Goal: Information Seeking & Learning: Learn about a topic

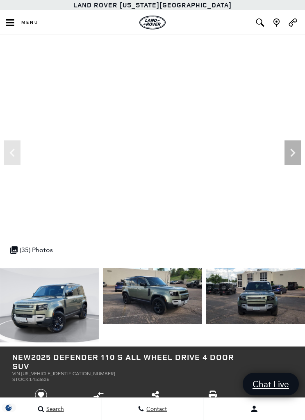
click at [15, 25] on button "Menu" at bounding box center [21, 22] width 43 height 25
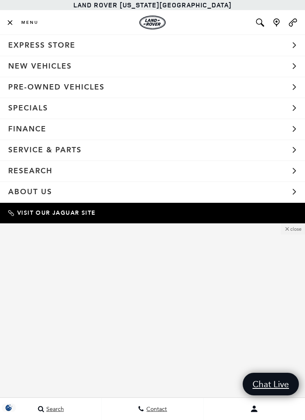
click at [36, 69] on link "New Vehicles" at bounding box center [152, 66] width 305 height 21
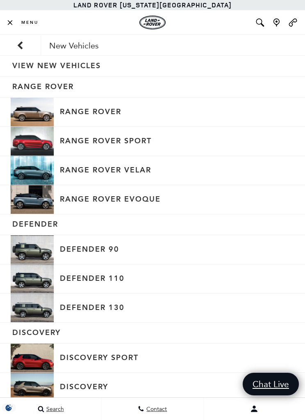
click at [23, 23] on span "Menu" at bounding box center [29, 23] width 17 height 6
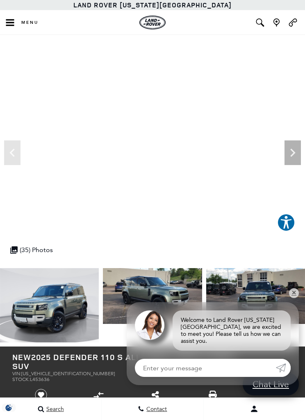
click at [287, 153] on icon "Next" at bounding box center [293, 152] width 16 height 16
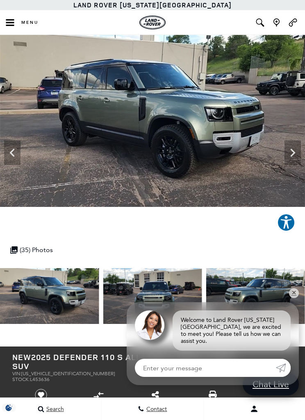
click at [287, 151] on icon "Next" at bounding box center [293, 152] width 16 height 16
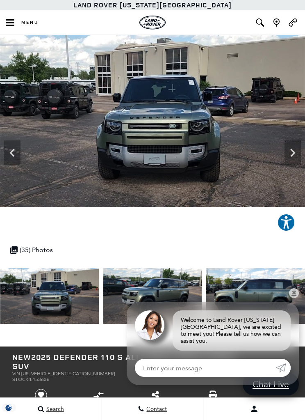
click at [291, 156] on icon "Next" at bounding box center [293, 152] width 16 height 16
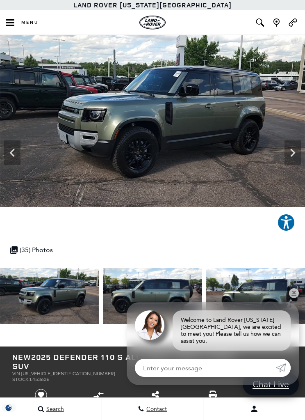
click at [290, 151] on icon "Next" at bounding box center [293, 152] width 16 height 16
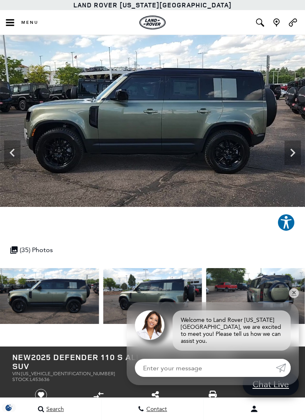
click at [292, 148] on icon "Next" at bounding box center [293, 152] width 16 height 16
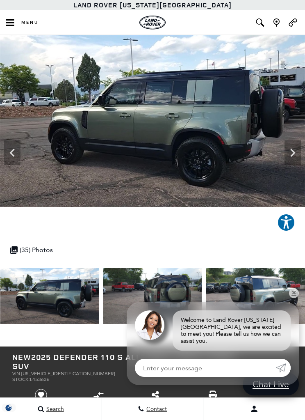
click at [294, 155] on icon "Next" at bounding box center [293, 152] width 16 height 16
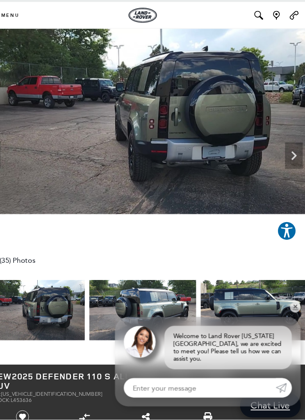
click at [285, 144] on icon "Next" at bounding box center [293, 152] width 16 height 16
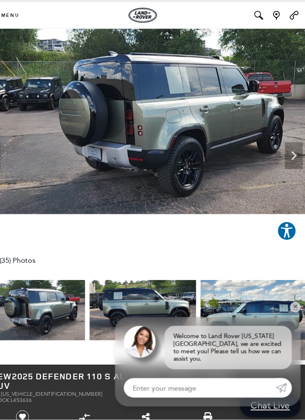
click at [285, 146] on icon "Next" at bounding box center [293, 152] width 16 height 16
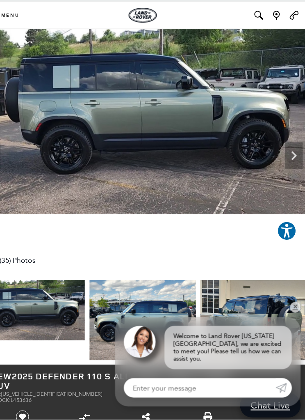
click at [285, 144] on icon "Next" at bounding box center [293, 152] width 16 height 16
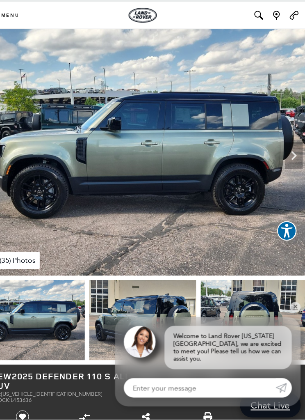
click at [285, 144] on icon "Next" at bounding box center [293, 152] width 16 height 16
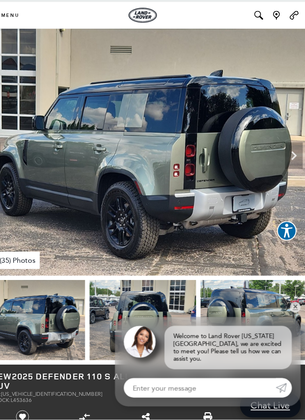
click at [285, 144] on icon "Next" at bounding box center [293, 152] width 16 height 16
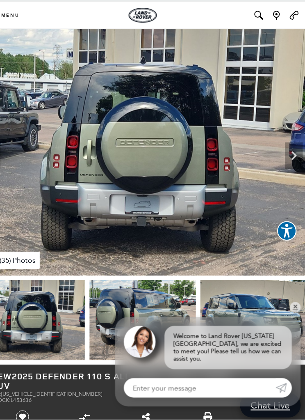
click at [285, 144] on icon "Next" at bounding box center [293, 152] width 16 height 16
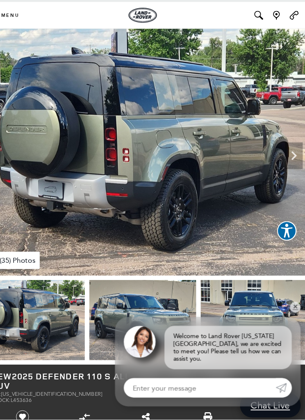
click at [290, 148] on icon "Next" at bounding box center [292, 152] width 5 height 8
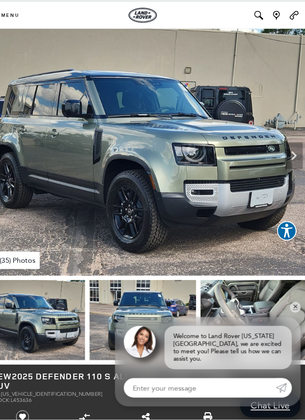
click at [290, 148] on icon "Next" at bounding box center [292, 152] width 5 height 8
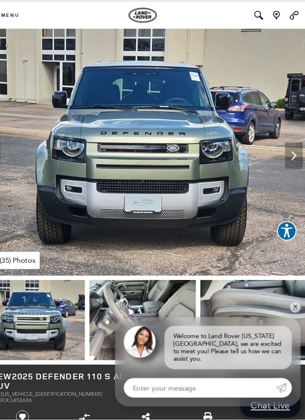
click at [285, 144] on icon "Next" at bounding box center [293, 152] width 16 height 16
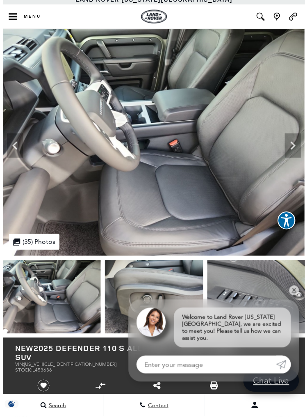
scroll to position [7, 0]
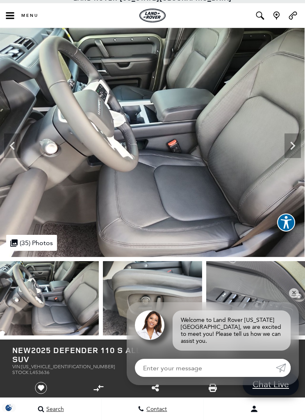
click at [206, 303] on img at bounding box center [255, 298] width 99 height 74
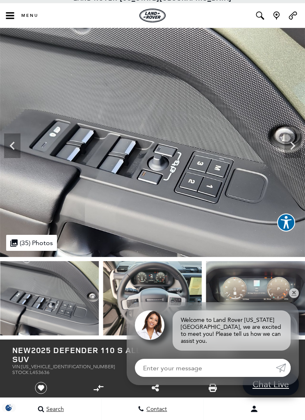
click at [206, 301] on img at bounding box center [255, 298] width 99 height 74
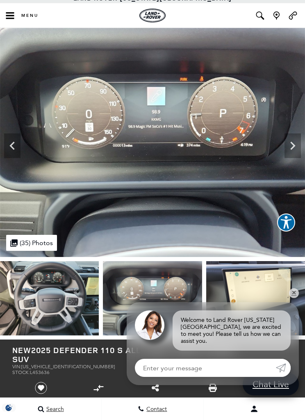
click at [61, 299] on img at bounding box center [49, 298] width 99 height 74
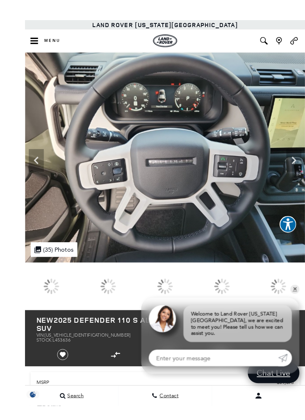
scroll to position [20, 0]
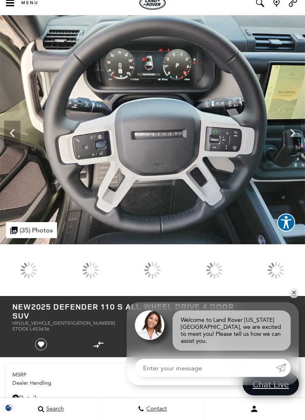
click at [287, 131] on icon "Next" at bounding box center [293, 133] width 16 height 16
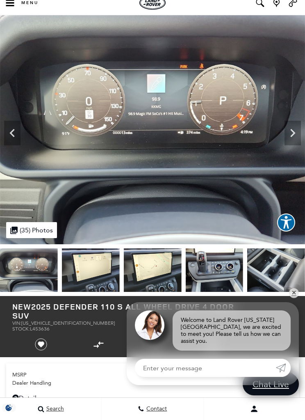
click at [289, 132] on icon "Next" at bounding box center [293, 133] width 16 height 16
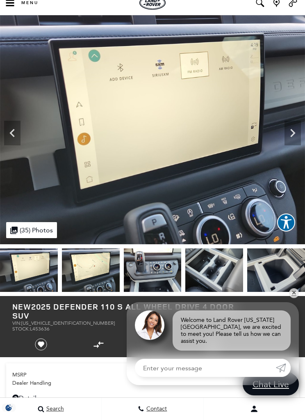
click at [290, 134] on icon "Next" at bounding box center [293, 133] width 16 height 16
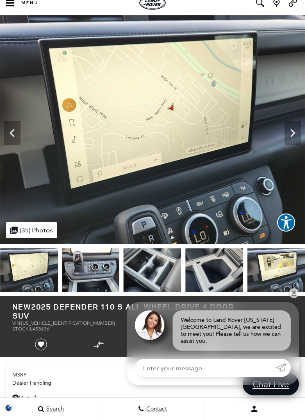
click at [297, 132] on icon "Next" at bounding box center [293, 133] width 16 height 16
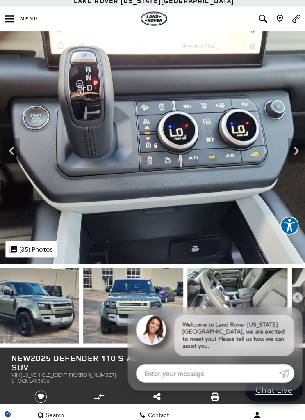
scroll to position [0, 0]
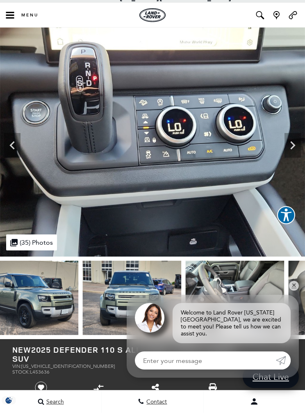
click at [283, 149] on img at bounding box center [152, 149] width 305 height 229
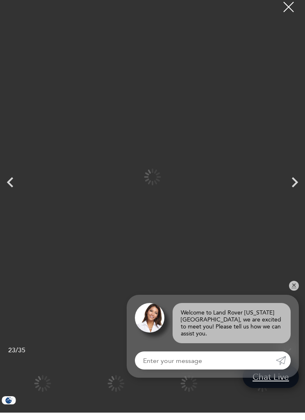
scroll to position [7, 0]
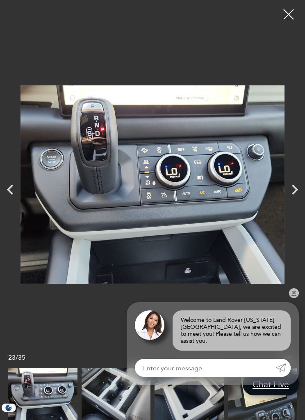
click at [289, 189] on icon "Next" at bounding box center [295, 189] width 21 height 21
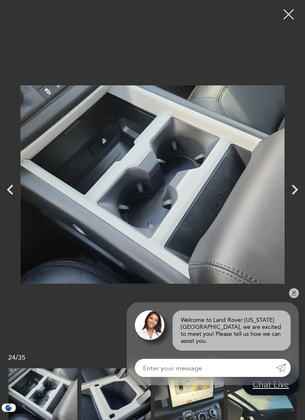
click at [288, 187] on icon "Next" at bounding box center [295, 189] width 21 height 21
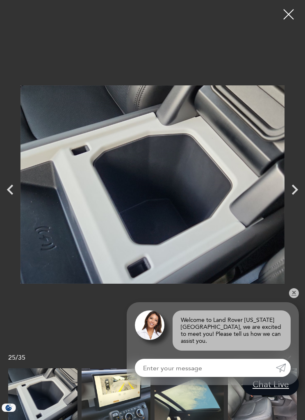
click at [294, 195] on icon "Next" at bounding box center [295, 189] width 21 height 21
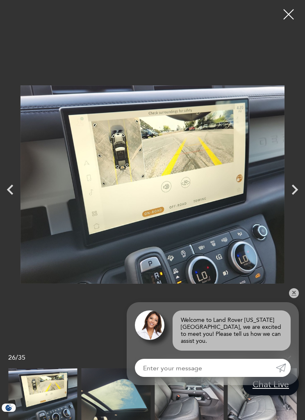
click at [287, 189] on icon "Next" at bounding box center [295, 189] width 21 height 21
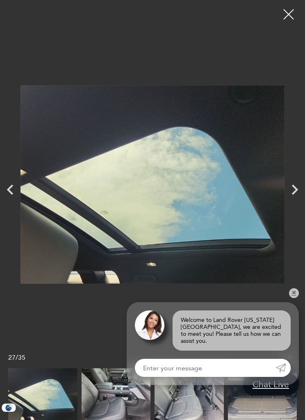
click at [294, 189] on icon "Next" at bounding box center [295, 189] width 21 height 21
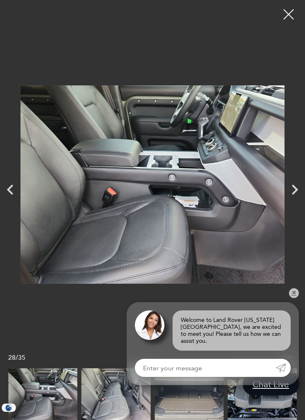
click at [293, 192] on icon "Next" at bounding box center [295, 190] width 6 height 10
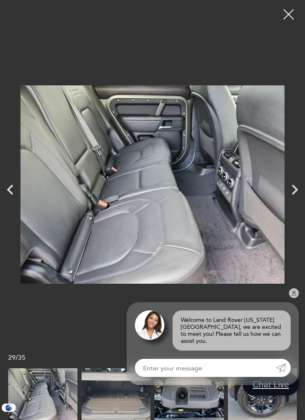
click at [297, 190] on icon "Next" at bounding box center [295, 190] width 6 height 10
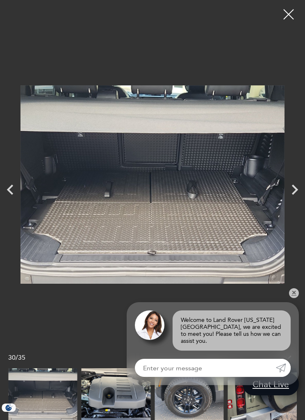
click at [290, 192] on icon "Next" at bounding box center [295, 189] width 21 height 21
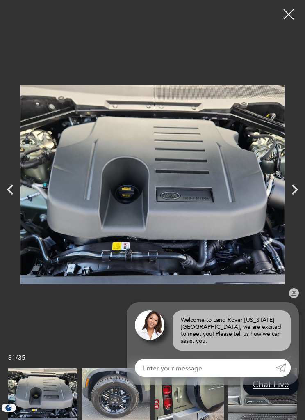
click at [285, 191] on icon "Next" at bounding box center [295, 189] width 21 height 21
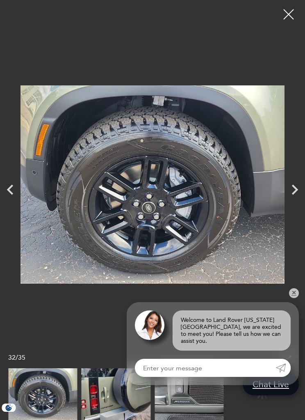
click at [298, 189] on icon "Next" at bounding box center [295, 190] width 6 height 10
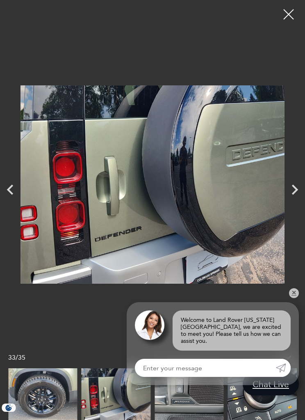
click at [292, 188] on icon "Next" at bounding box center [295, 189] width 21 height 21
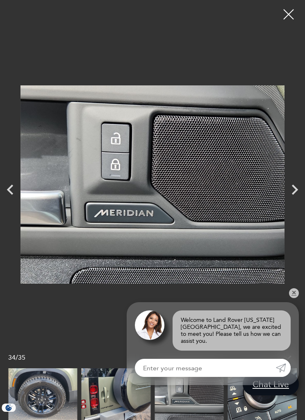
click at [301, 191] on icon "Next" at bounding box center [295, 189] width 21 height 21
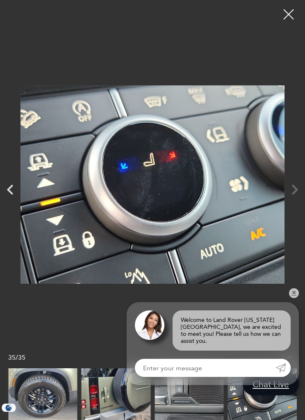
click at [297, 189] on div at bounding box center [152, 184] width 305 height 356
click at [285, 16] on div at bounding box center [288, 14] width 21 height 21
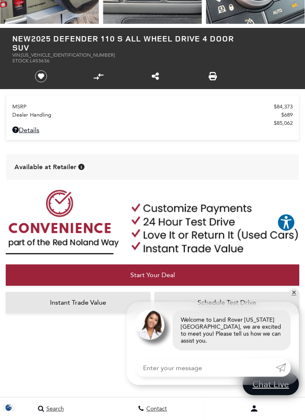
scroll to position [304, 0]
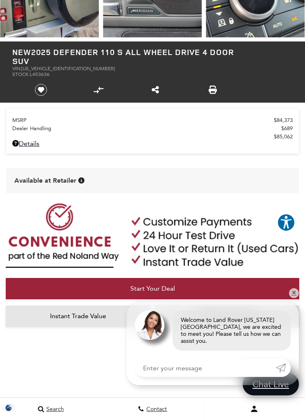
click at [24, 147] on link "Details New 2025 Defender 110 S All Wheel Drive 4 Door SUV" at bounding box center [152, 143] width 281 height 8
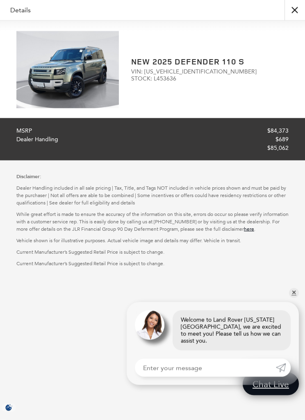
scroll to position [70, 0]
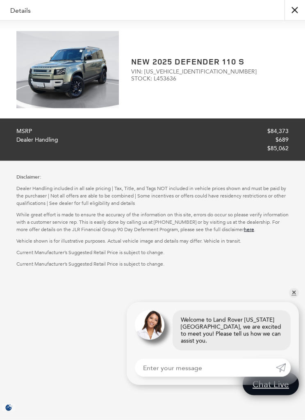
click at [290, 11] on button "close" at bounding box center [295, 10] width 21 height 21
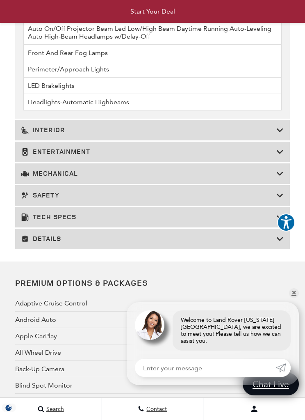
scroll to position [1948, 0]
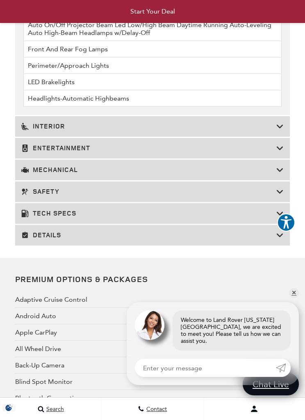
click at [278, 130] on icon at bounding box center [279, 126] width 7 height 8
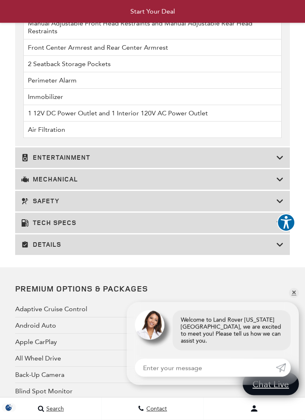
scroll to position [2291, 0]
click at [214, 162] on h3 "Entertainment" at bounding box center [148, 157] width 255 height 8
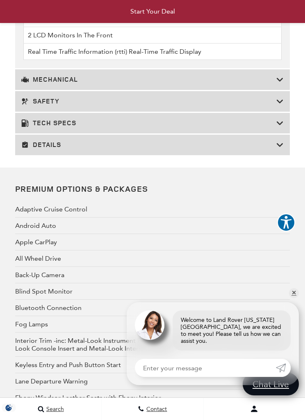
scroll to position [1809, 0]
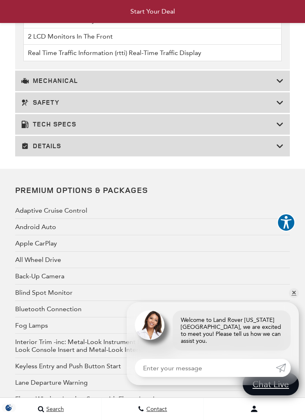
click at [276, 85] on h3 "Mechanical" at bounding box center [148, 81] width 255 height 8
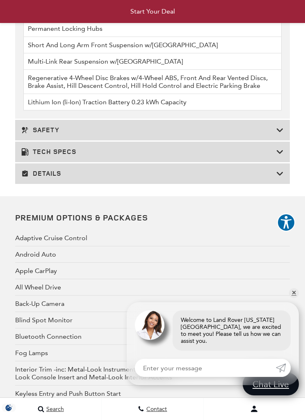
scroll to position [1981, 0]
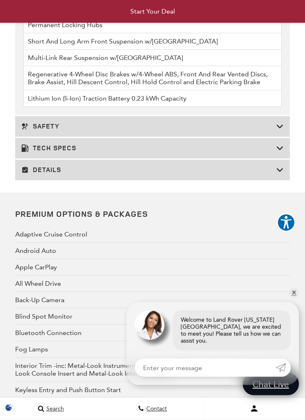
click at [278, 131] on icon at bounding box center [279, 127] width 7 height 8
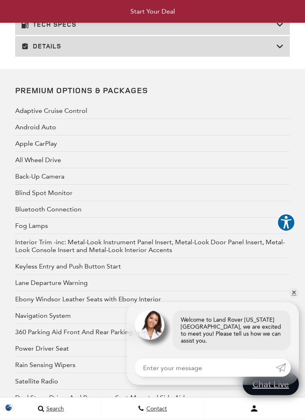
scroll to position [2089, 0]
click at [278, 29] on icon at bounding box center [279, 25] width 7 height 8
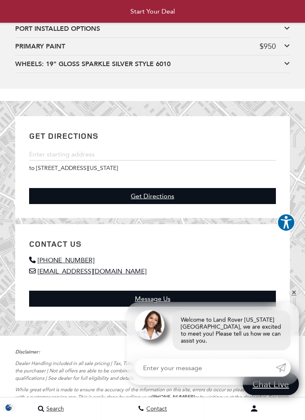
scroll to position [3947, 0]
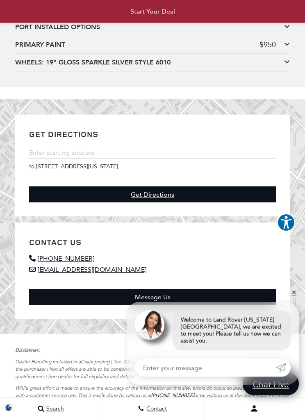
scroll to position [3972, 0]
click at [281, 32] on div "PORT INSTALLED OPTIONS" at bounding box center [149, 27] width 269 height 9
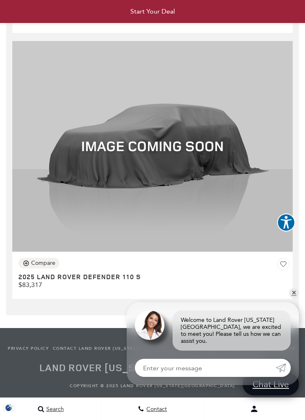
scroll to position [4962, 0]
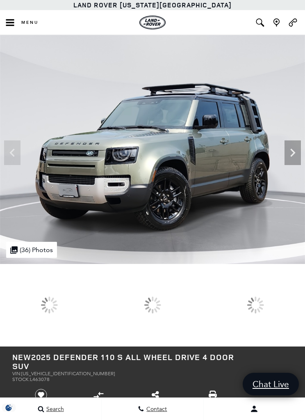
click at [161, 313] on div at bounding box center [152, 304] width 17 height 17
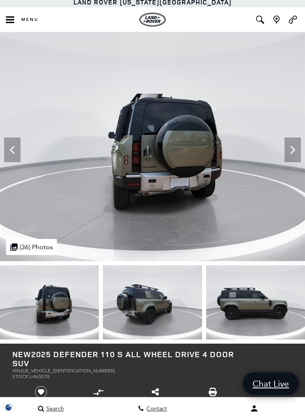
click at [287, 149] on icon "Next" at bounding box center [293, 150] width 16 height 16
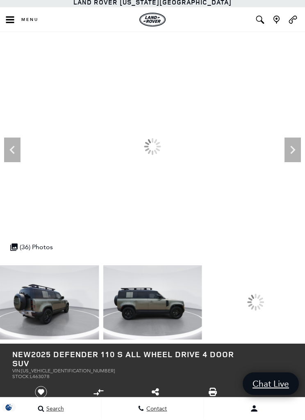
scroll to position [3, 0]
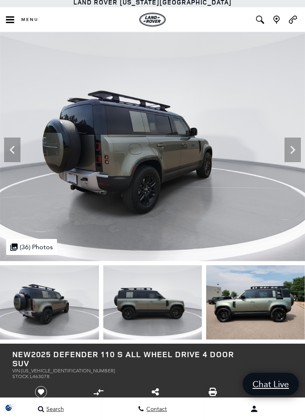
click at [291, 150] on icon "Next" at bounding box center [293, 149] width 16 height 16
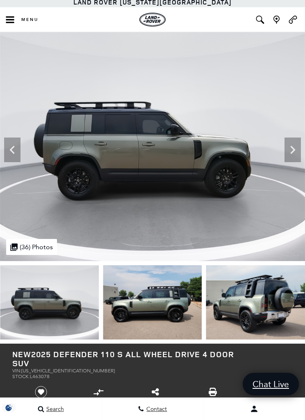
click at [285, 153] on icon "Next" at bounding box center [293, 149] width 16 height 16
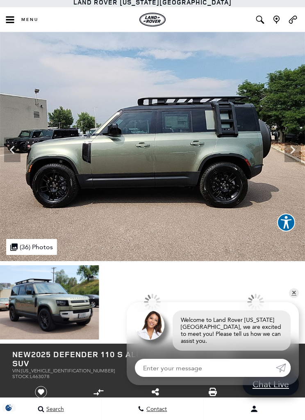
click at [288, 295] on div at bounding box center [255, 302] width 99 height 74
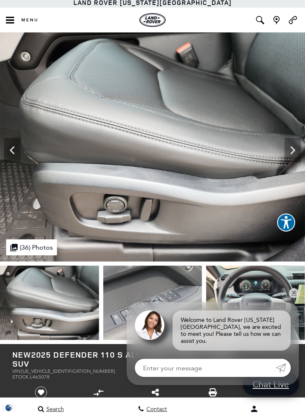
scroll to position [0, 0]
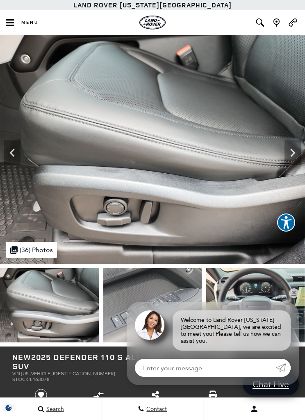
click at [290, 147] on icon "Next" at bounding box center [293, 152] width 16 height 16
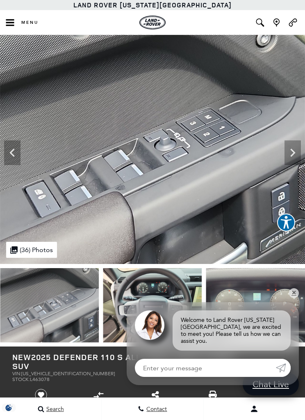
click at [283, 153] on img at bounding box center [152, 149] width 305 height 229
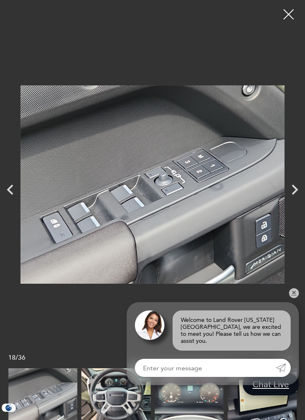
click at [290, 192] on icon "Next" at bounding box center [295, 189] width 21 height 21
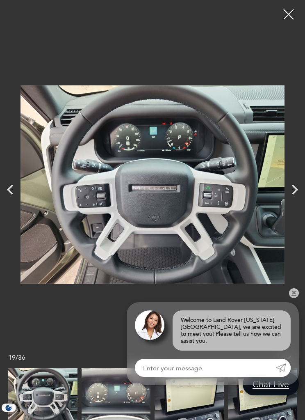
click at [294, 194] on icon "Next" at bounding box center [295, 189] width 21 height 21
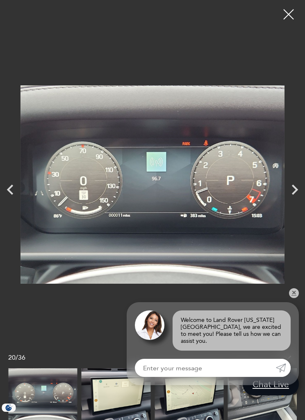
click at [292, 190] on icon "Next" at bounding box center [295, 189] width 21 height 21
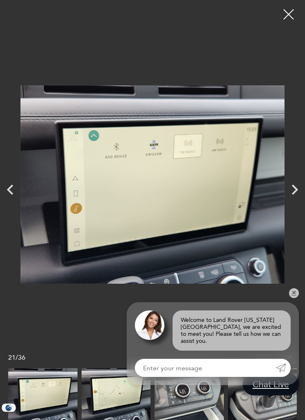
click at [298, 190] on icon "Next" at bounding box center [295, 189] width 21 height 21
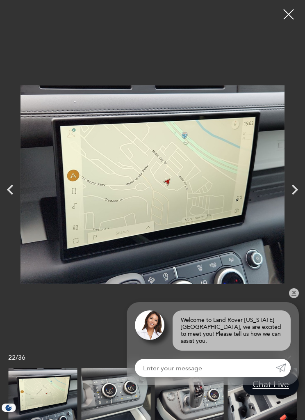
click at [299, 191] on icon "Next" at bounding box center [295, 189] width 21 height 21
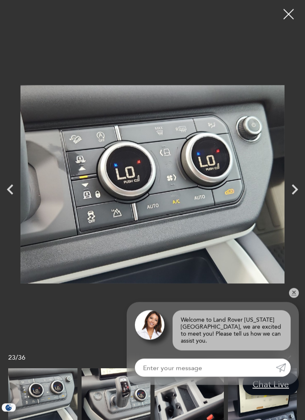
scroll to position [277, 0]
click at [297, 200] on icon "Next" at bounding box center [295, 189] width 21 height 21
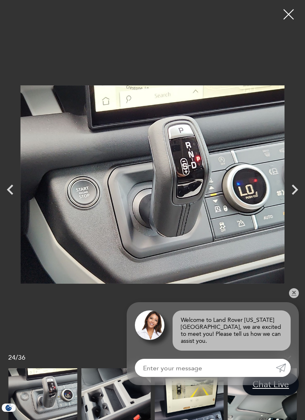
click at [296, 200] on icon "Next" at bounding box center [295, 189] width 21 height 21
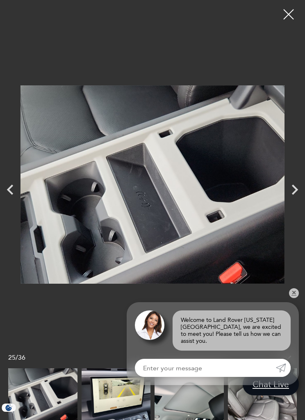
click at [298, 200] on icon "Next" at bounding box center [295, 189] width 21 height 21
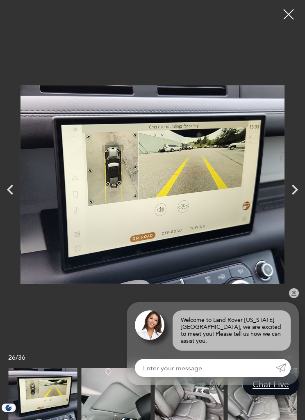
click at [16, 200] on icon "Previous" at bounding box center [10, 189] width 21 height 21
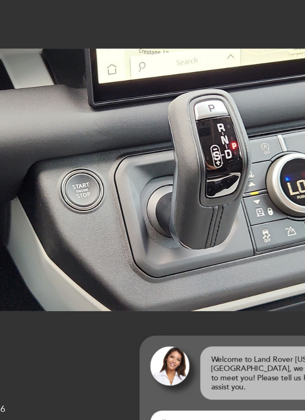
scroll to position [272, 0]
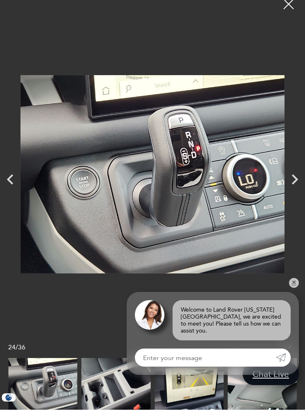
click at [284, 205] on img at bounding box center [153, 184] width 264 height 356
click at [290, 200] on icon "Next" at bounding box center [295, 189] width 21 height 21
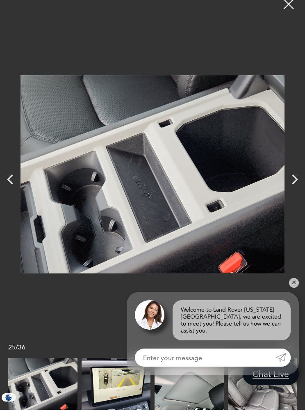
scroll to position [282, 0]
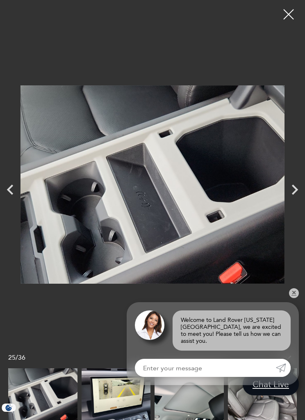
click at [283, 206] on img at bounding box center [153, 184] width 264 height 356
click at [288, 200] on icon "Next" at bounding box center [295, 189] width 21 height 21
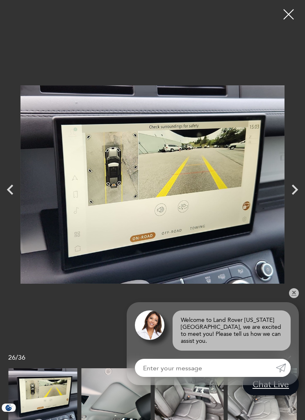
click at [298, 200] on icon "Next" at bounding box center [295, 189] width 21 height 21
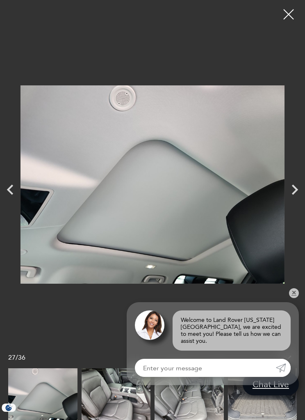
click at [297, 200] on icon "Next" at bounding box center [295, 189] width 21 height 21
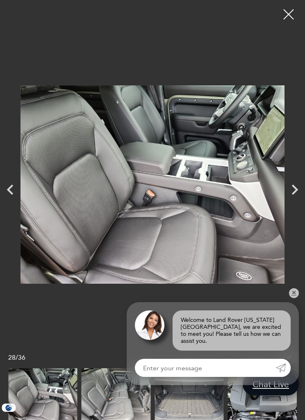
click at [298, 200] on icon "Next" at bounding box center [295, 189] width 21 height 21
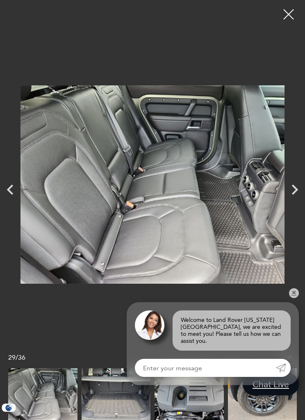
click at [299, 200] on icon "Next" at bounding box center [295, 189] width 21 height 21
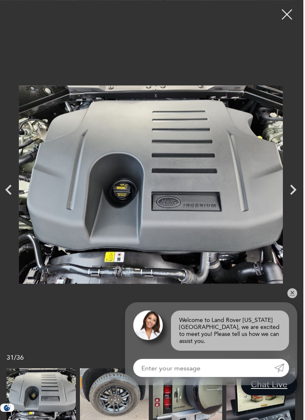
scroll to position [248, 0]
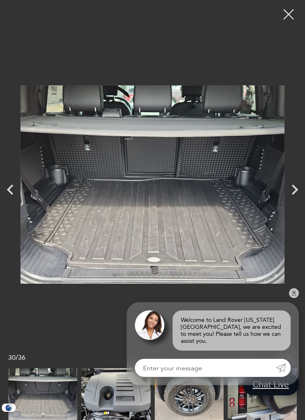
click at [297, 200] on icon "Next" at bounding box center [295, 189] width 21 height 21
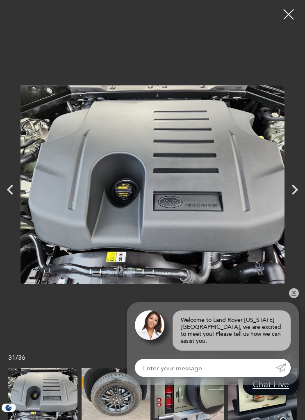
click at [294, 200] on icon "Next" at bounding box center [295, 189] width 21 height 21
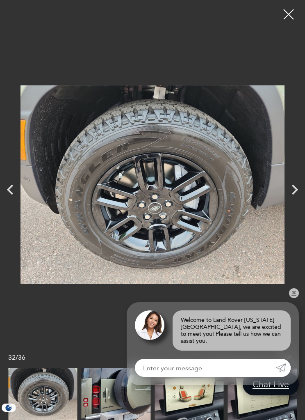
click at [299, 200] on icon "Next" at bounding box center [295, 189] width 21 height 21
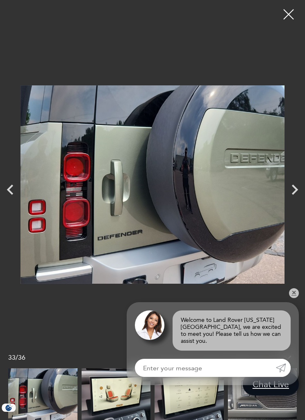
click at [296, 195] on icon "Next" at bounding box center [295, 190] width 6 height 10
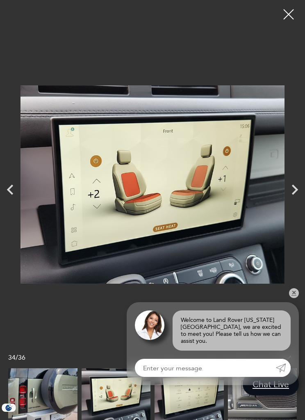
click at [295, 200] on icon "Next" at bounding box center [295, 189] width 21 height 21
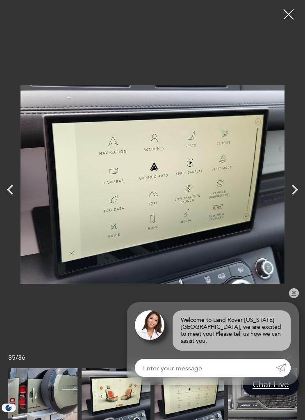
click at [297, 195] on icon "Next" at bounding box center [295, 190] width 6 height 10
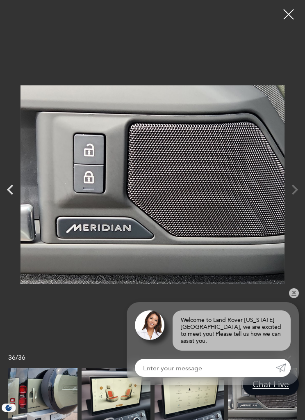
click at [298, 208] on div at bounding box center [152, 184] width 305 height 356
click at [285, 18] on div at bounding box center [288, 14] width 21 height 21
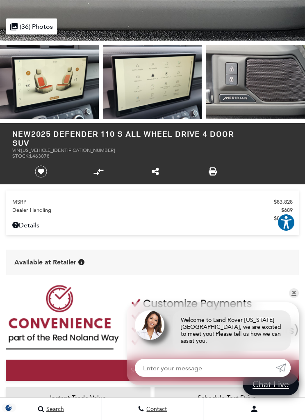
scroll to position [0, 0]
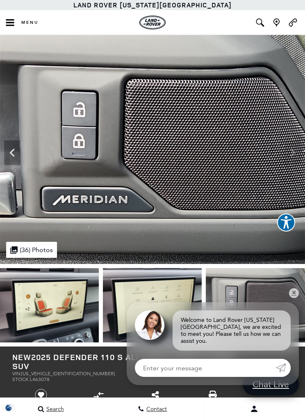
click at [23, 19] on button "Menu" at bounding box center [21, 22] width 43 height 25
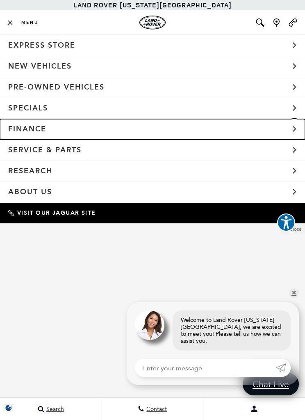
click at [27, 128] on link "Finance" at bounding box center [152, 129] width 305 height 21
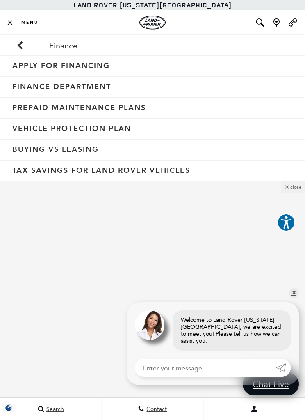
click at [24, 42] on icon "Back to the main menu" at bounding box center [20, 45] width 14 height 14
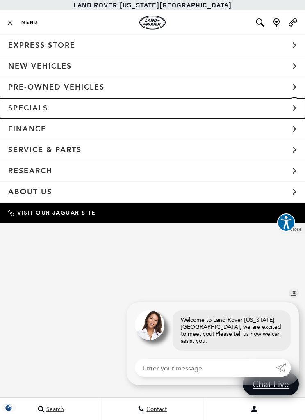
click at [289, 112] on link "Specials" at bounding box center [152, 108] width 305 height 21
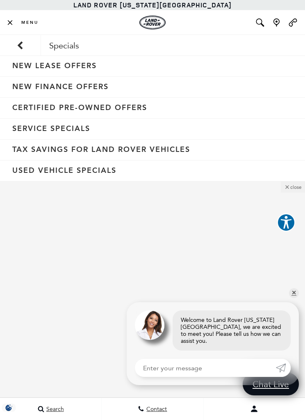
click at [39, 87] on link "New Finance Offers" at bounding box center [152, 87] width 305 height 21
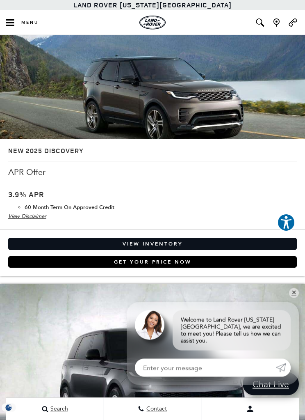
scroll to position [2912, 0]
click at [195, 237] on link "View Inventory" at bounding box center [152, 243] width 289 height 12
